Goal: Check status

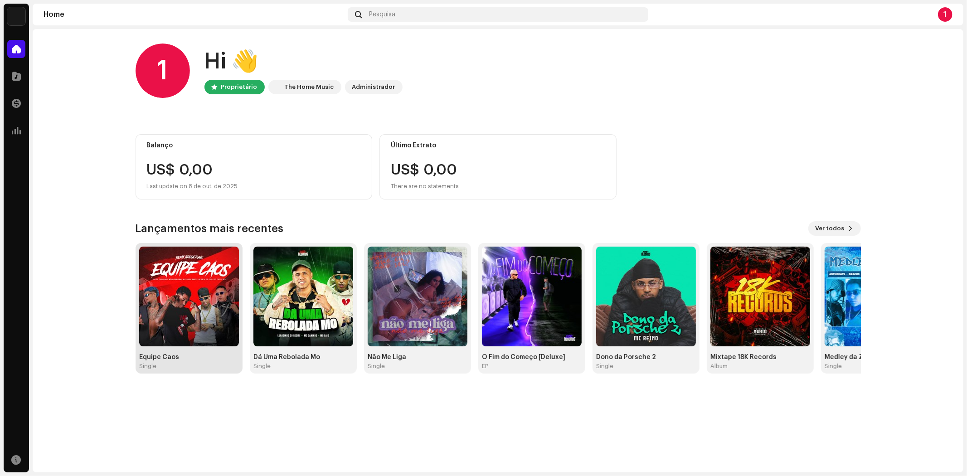
click at [173, 359] on div "Equipe Caos" at bounding box center [189, 357] width 100 height 7
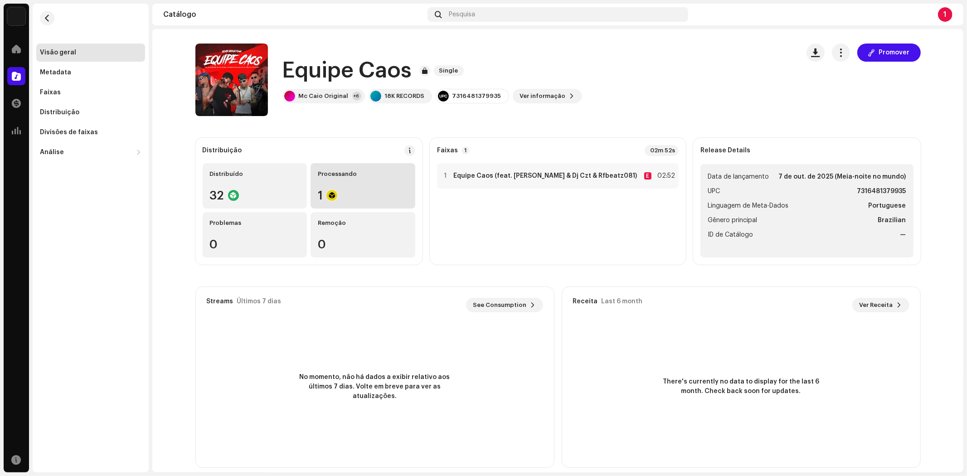
click at [351, 188] on div "Processando 1" at bounding box center [363, 185] width 105 height 45
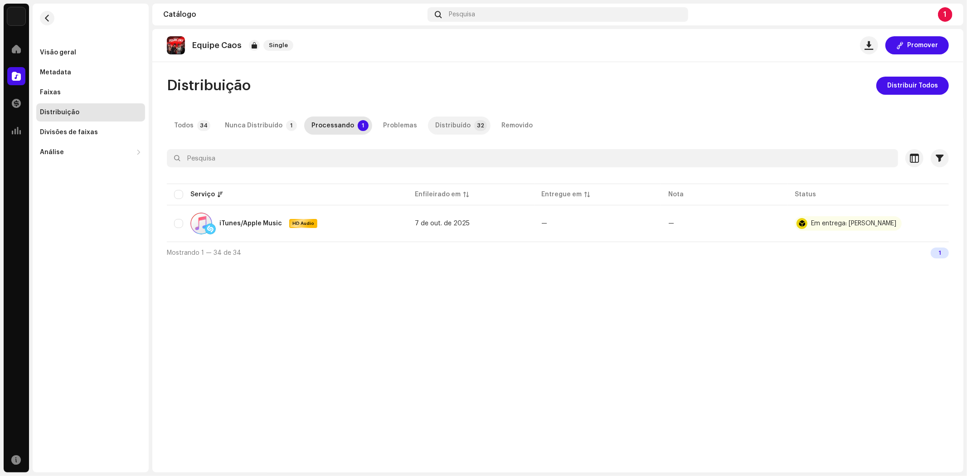
click at [439, 125] on div "Distribuído" at bounding box center [452, 126] width 35 height 18
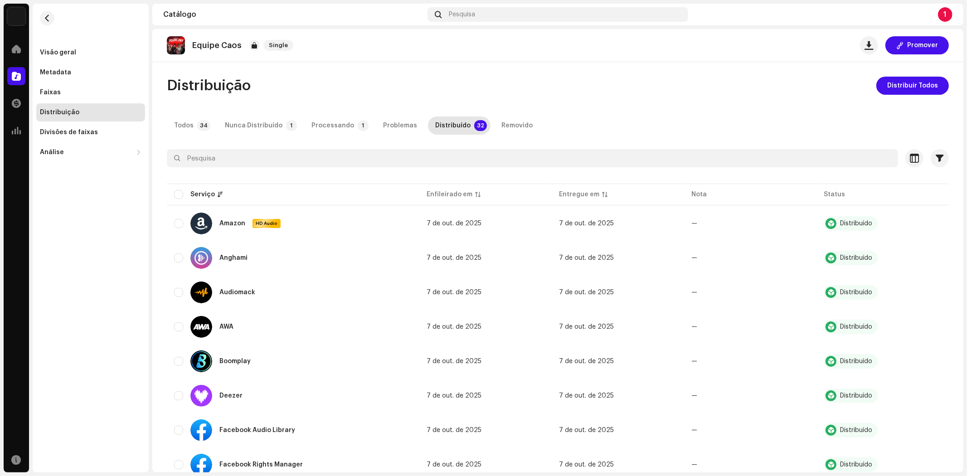
click at [16, 49] on span at bounding box center [16, 48] width 9 height 7
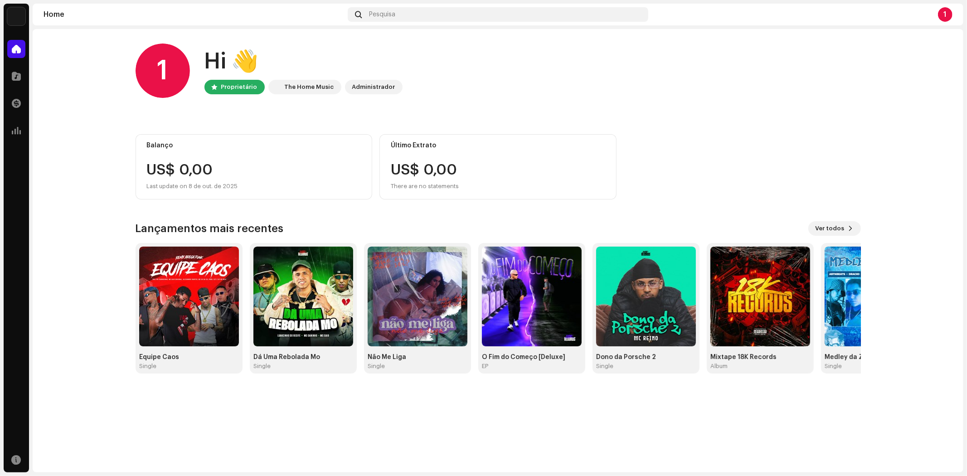
drag, startPoint x: 711, startPoint y: 108, endPoint x: 461, endPoint y: 65, distance: 253.5
click at [461, 65] on div "1 Hi 👋 Proprietário The Home Music Administrador" at bounding box center [499, 71] width 726 height 54
click at [646, 358] on div "Dono da Porsche 2" at bounding box center [646, 357] width 100 height 7
